Goal: Navigation & Orientation: Find specific page/section

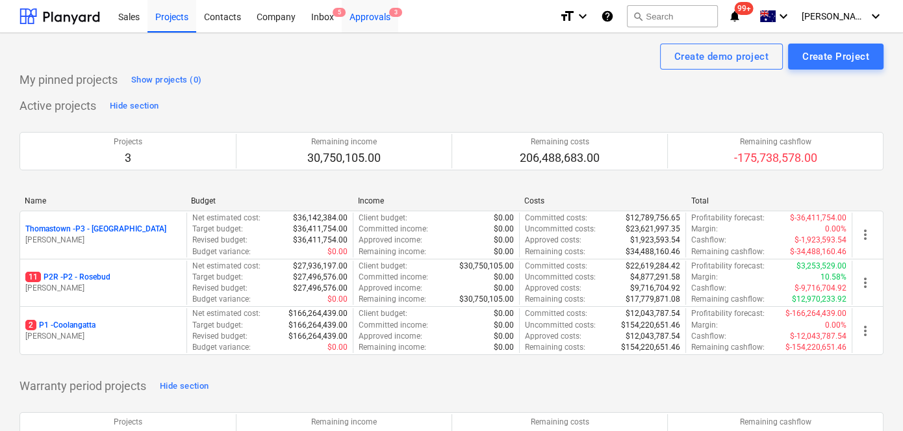
click at [384, 18] on div "Approvals 3" at bounding box center [370, 15] width 57 height 33
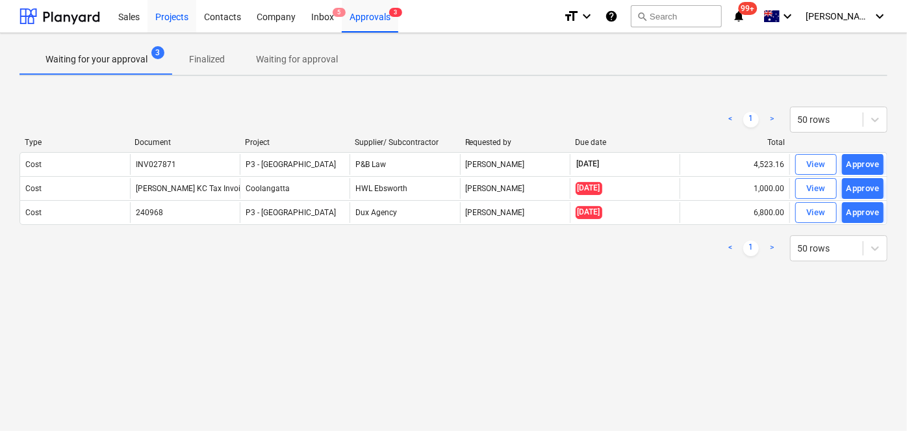
click at [175, 16] on div "Projects" at bounding box center [171, 15] width 49 height 33
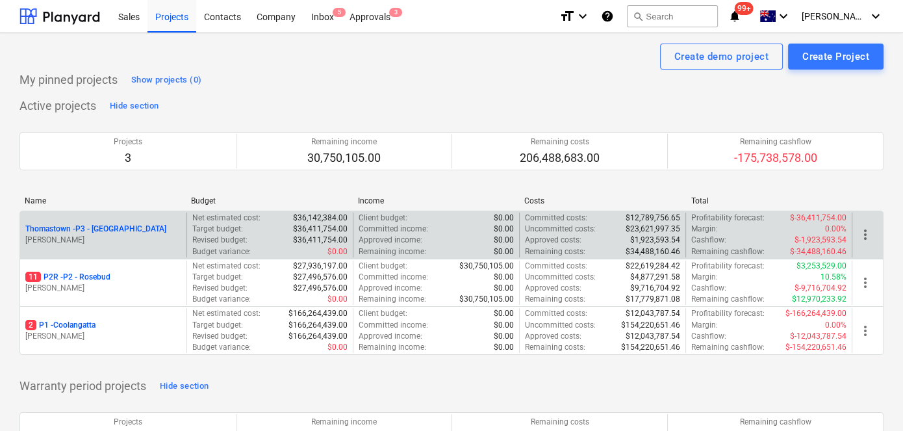
click at [94, 225] on p "Thomastown - P3 - [GEOGRAPHIC_DATA]" at bounding box center [95, 228] width 141 height 11
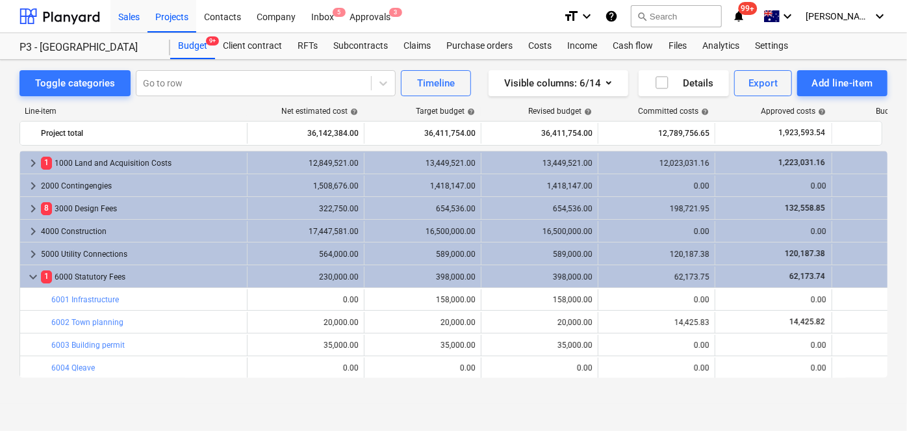
click at [130, 18] on div "Sales" at bounding box center [128, 15] width 37 height 33
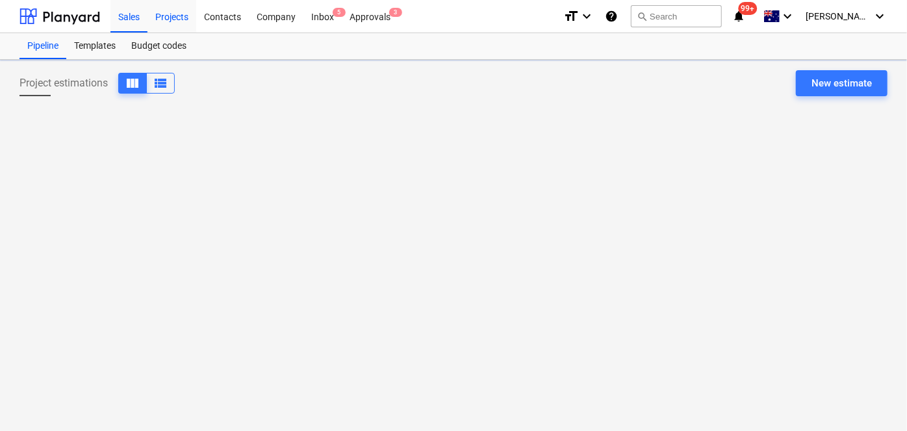
click at [174, 14] on div "Projects" at bounding box center [171, 15] width 49 height 33
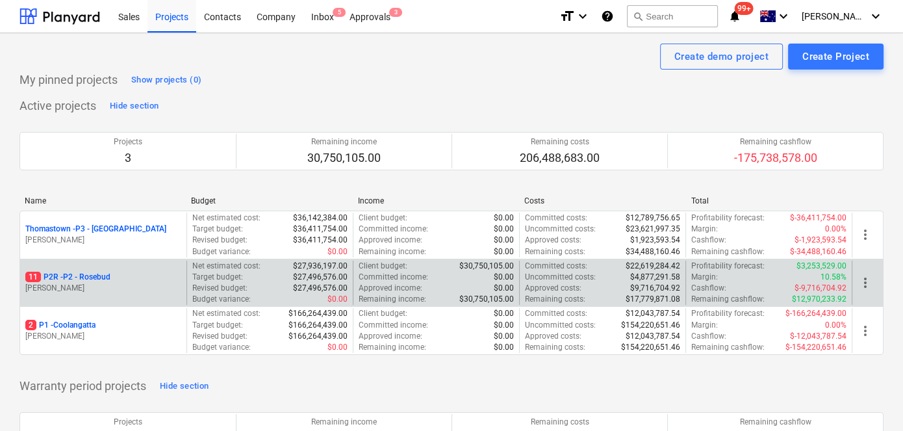
click at [86, 273] on p "11 P2R - P2 - Rosebud" at bounding box center [67, 277] width 85 height 11
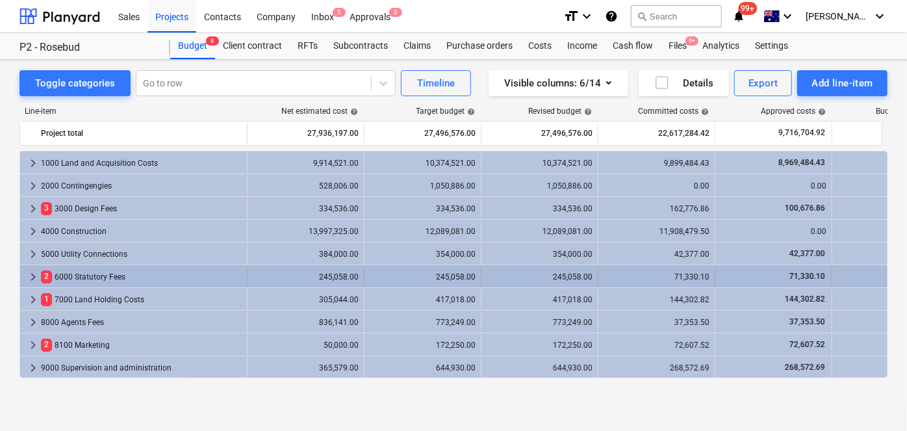
click at [105, 274] on div "2 6000 Statutory Fees" at bounding box center [141, 276] width 201 height 21
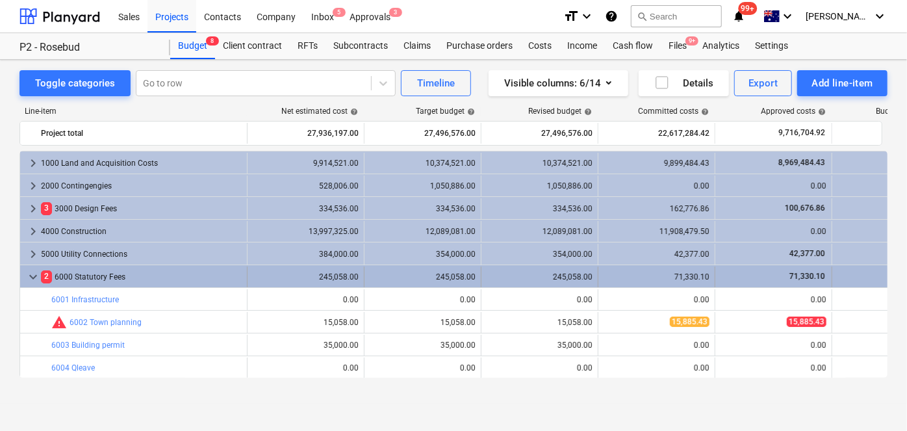
click at [96, 271] on div "2 6000 Statutory Fees" at bounding box center [141, 276] width 201 height 21
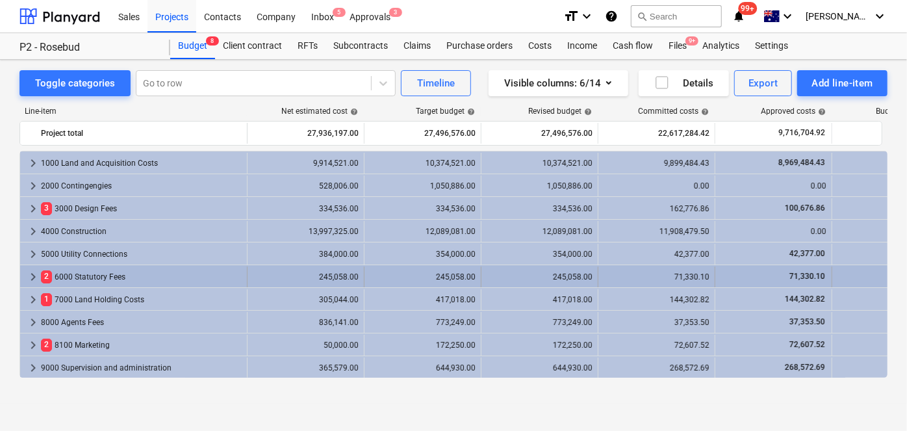
click at [31, 275] on span "keyboard_arrow_right" at bounding box center [33, 277] width 16 height 16
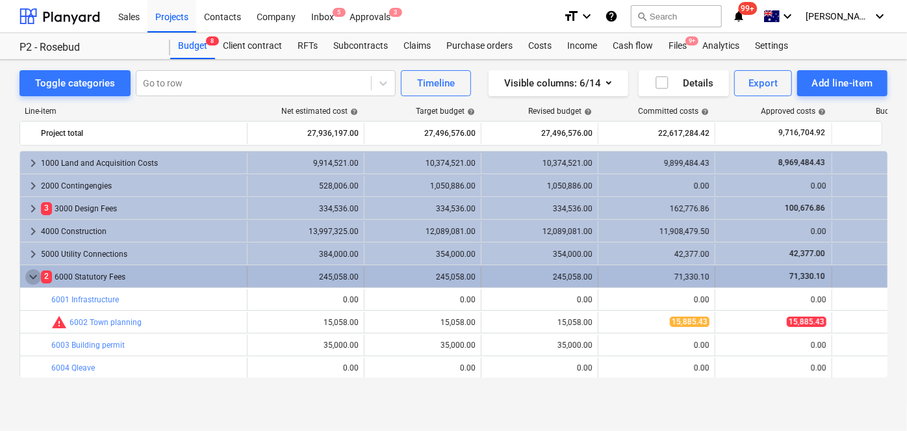
click at [36, 273] on span "keyboard_arrow_down" at bounding box center [33, 277] width 16 height 16
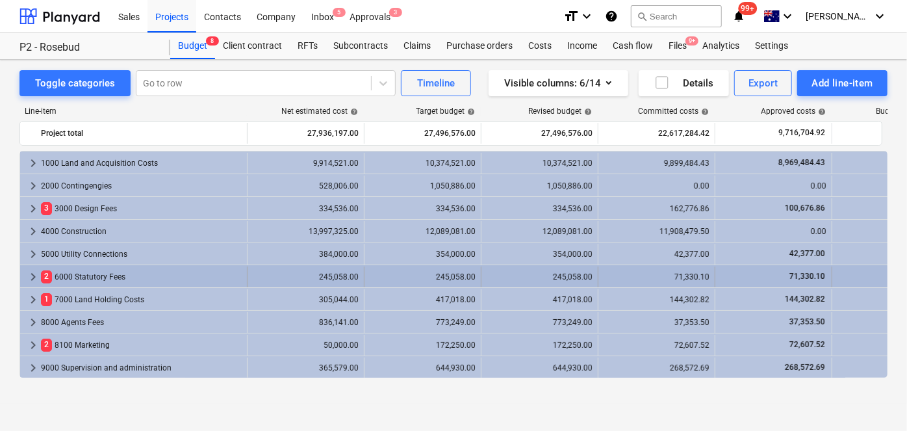
click at [44, 270] on span "2" at bounding box center [46, 276] width 11 height 12
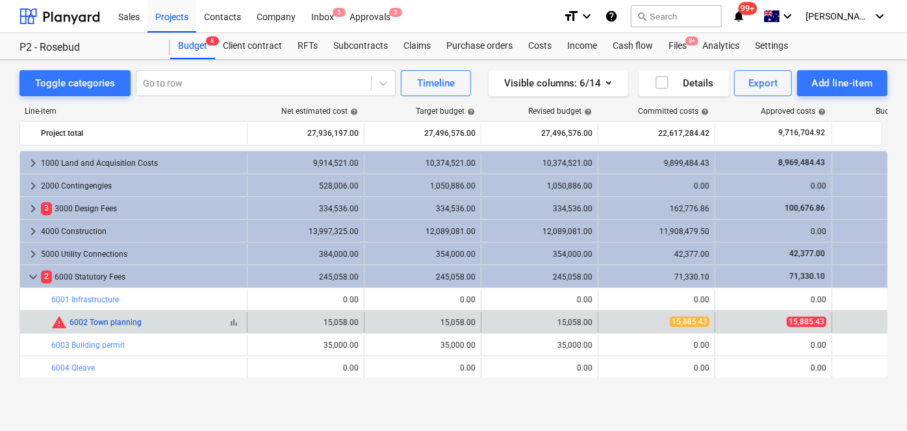
click at [95, 322] on link "6002 Town planning" at bounding box center [105, 322] width 72 height 9
